Goal: Task Accomplishment & Management: Use online tool/utility

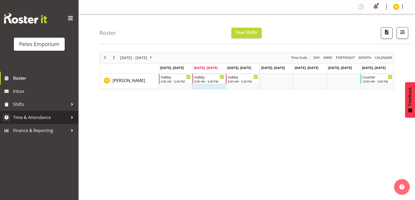
click at [45, 118] on span "Time & Attendance" at bounding box center [40, 118] width 55 height 8
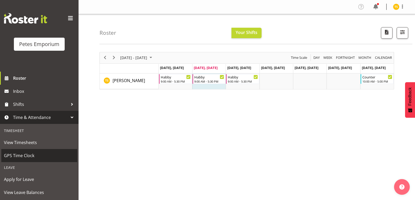
click at [25, 153] on span "GPS Time Clock" at bounding box center [39, 156] width 71 height 8
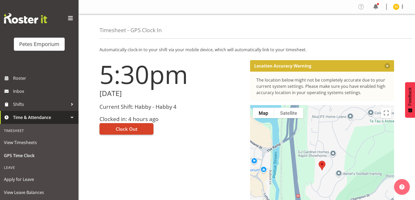
click at [121, 134] on button "Clock Out" at bounding box center [126, 129] width 54 height 12
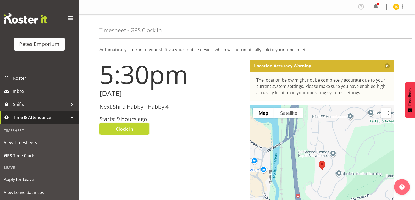
click at [395, 4] on img at bounding box center [396, 7] width 6 height 6
click at [370, 27] on link "Log Out" at bounding box center [380, 27] width 50 height 9
